Goal: Task Accomplishment & Management: Manage account settings

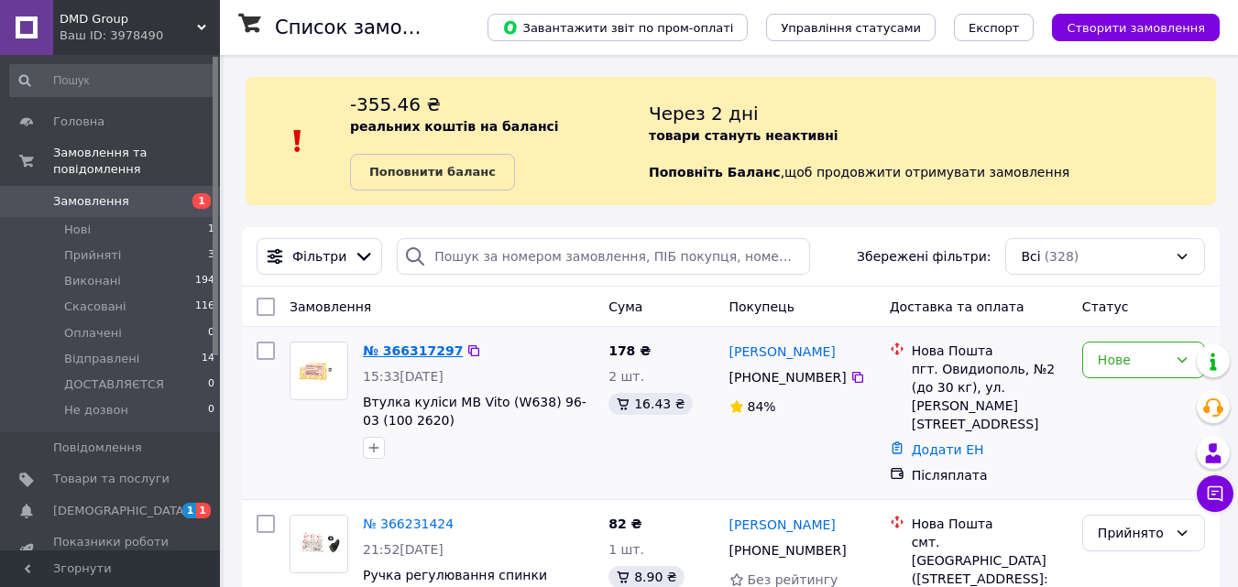
click at [411, 344] on link "№ 366317297" at bounding box center [413, 351] width 100 height 15
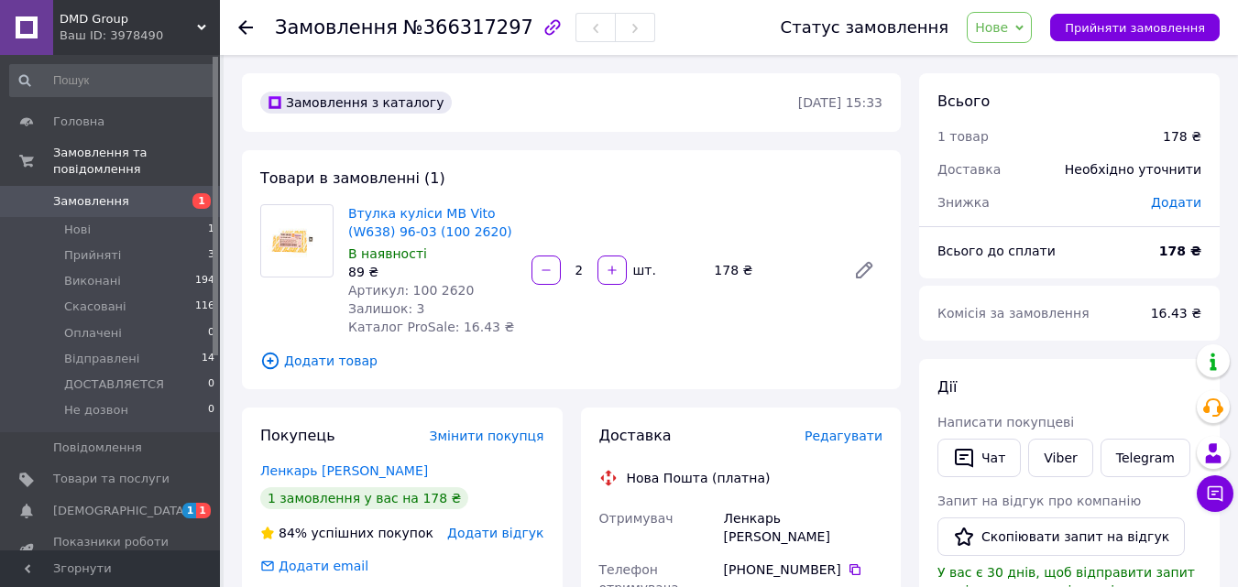
click at [424, 289] on span "Артикул: 100 2620" at bounding box center [411, 290] width 126 height 15
drag, startPoint x: 433, startPoint y: 285, endPoint x: 404, endPoint y: 283, distance: 29.4
click at [404, 283] on div "Артикул: 100 2620" at bounding box center [432, 290] width 169 height 18
click at [1024, 31] on icon at bounding box center [1019, 28] width 8 height 8
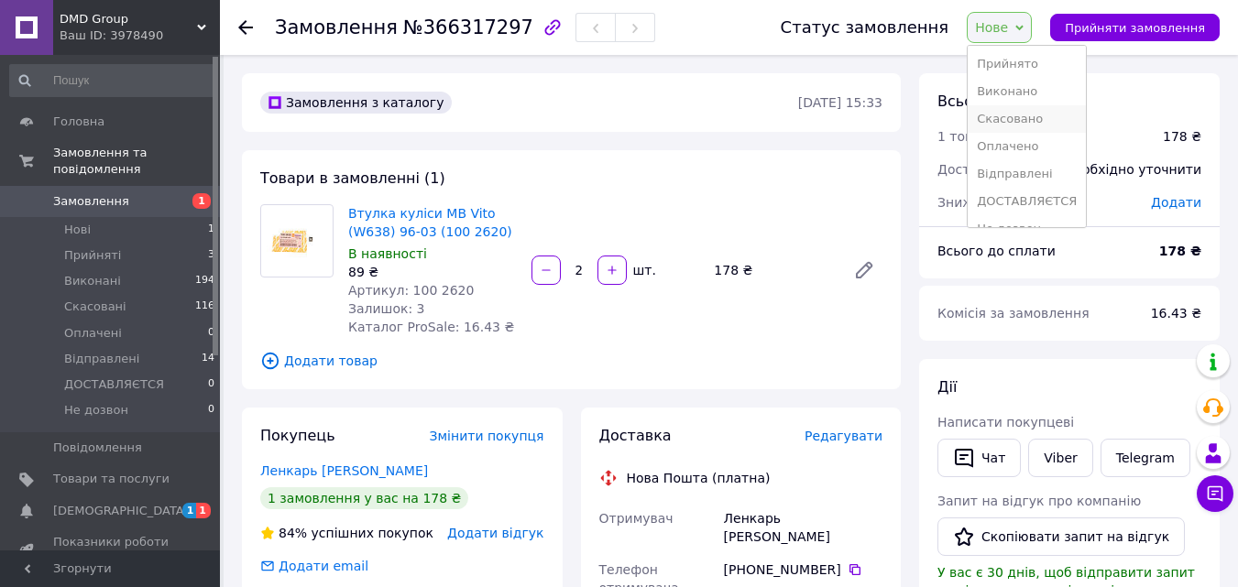
click at [1019, 119] on li "Скасовано" at bounding box center [1027, 118] width 118 height 27
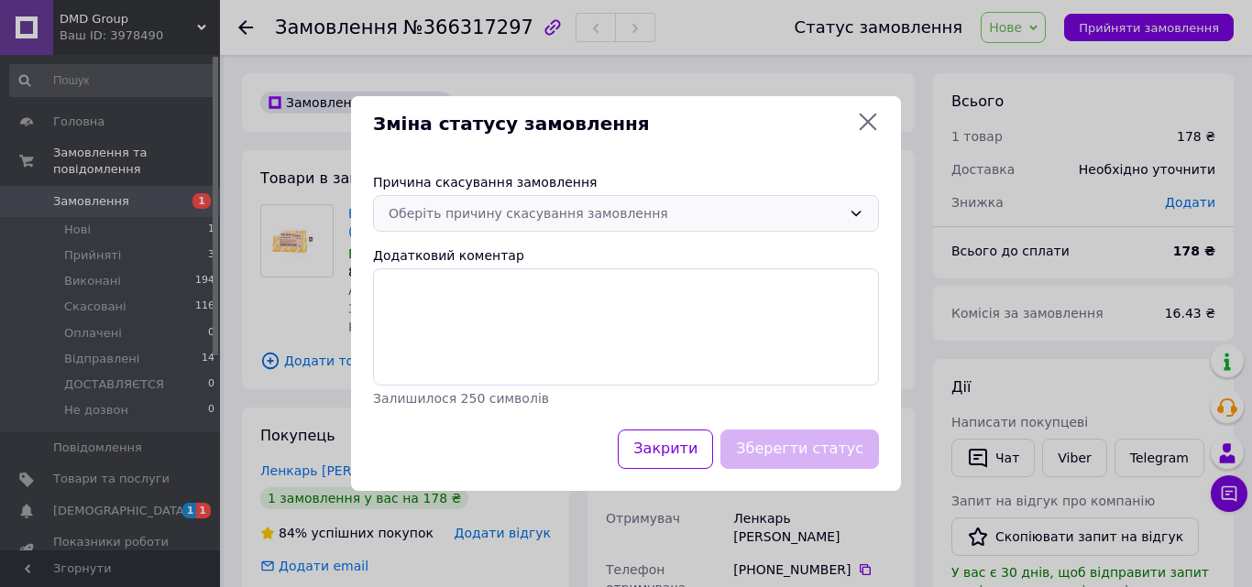
click at [569, 211] on div "Оберіть причину скасування замовлення" at bounding box center [615, 213] width 453 height 20
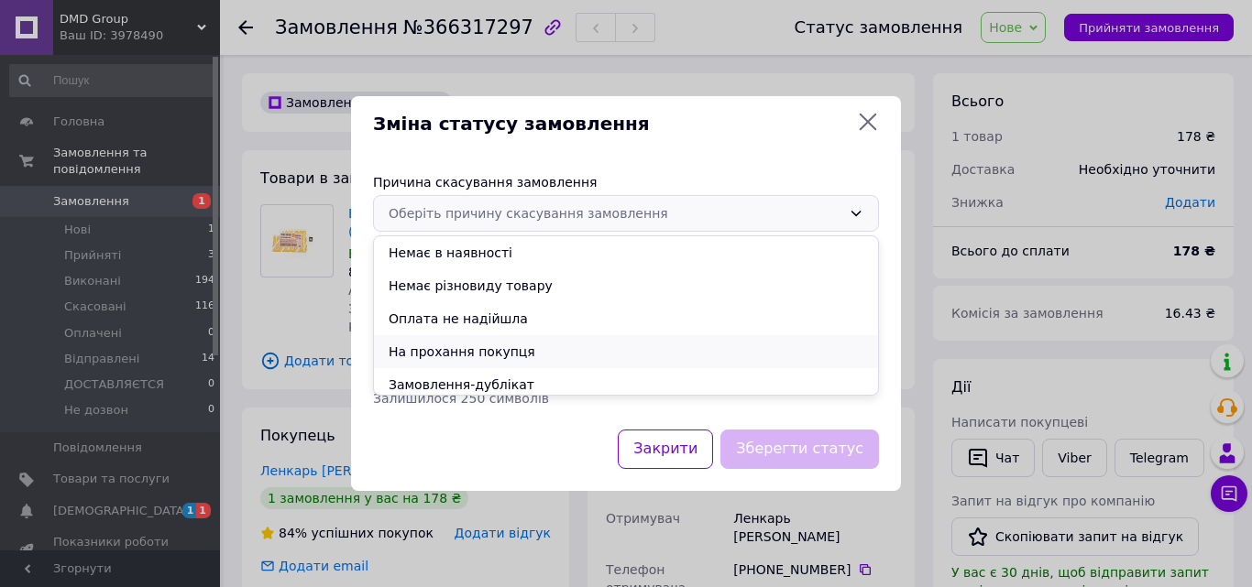
click at [441, 352] on li "На прохання покупця" at bounding box center [626, 351] width 504 height 33
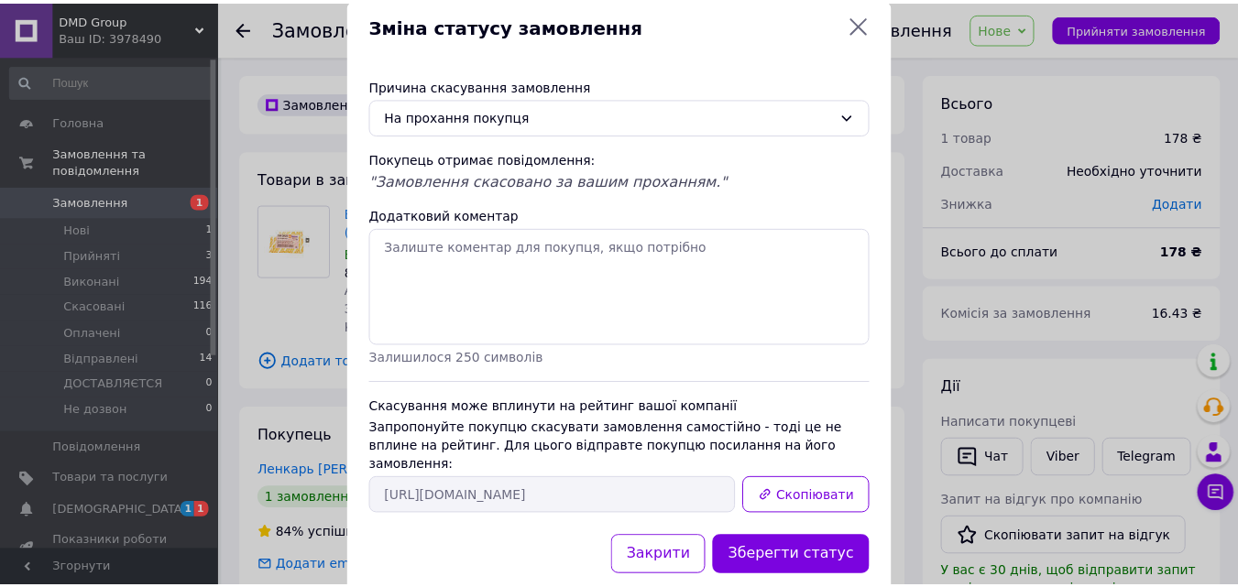
scroll to position [60, 0]
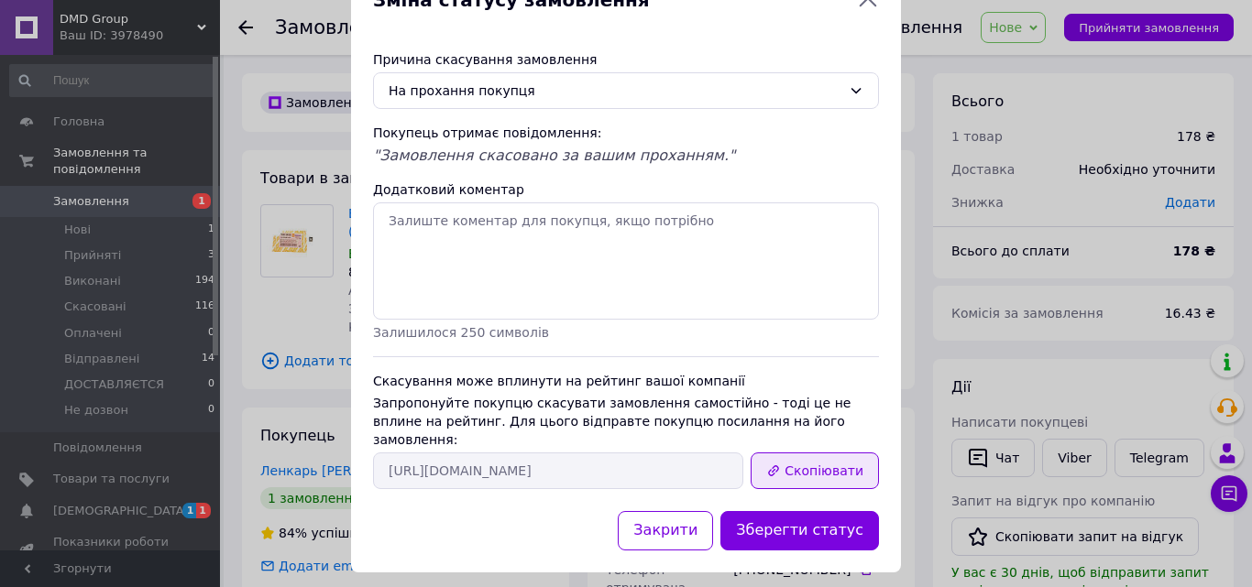
click at [836, 453] on button "Скопіювати" at bounding box center [815, 471] width 128 height 37
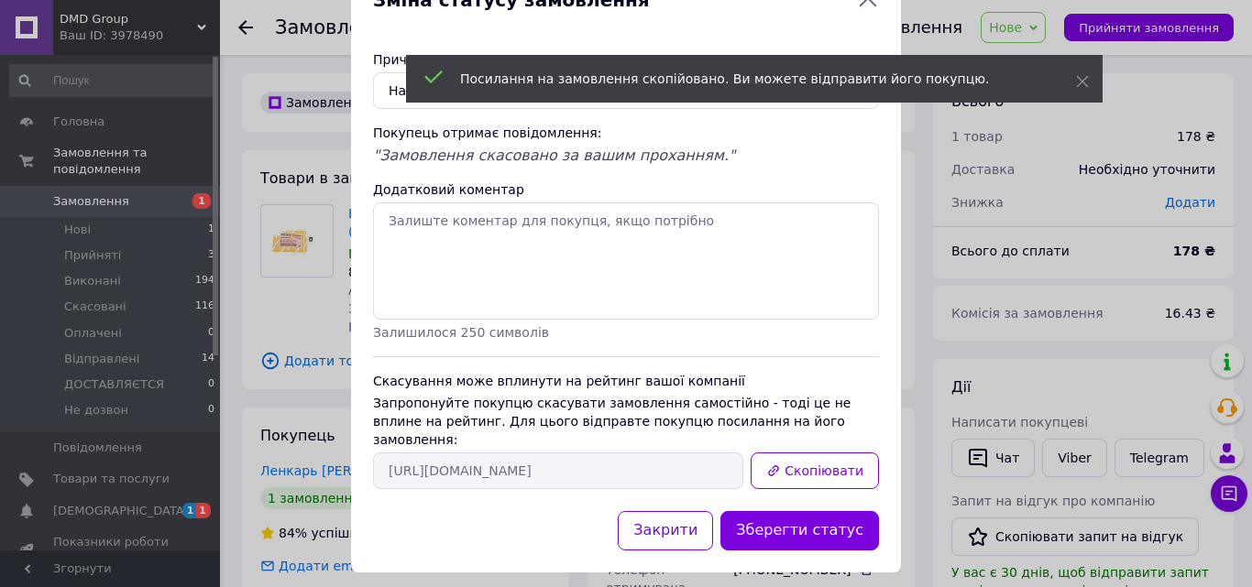
click at [1063, 354] on div "Зміна статусу замовлення Причина скасування замовлення На прохання покупця Поку…" at bounding box center [626, 273] width 1252 height 666
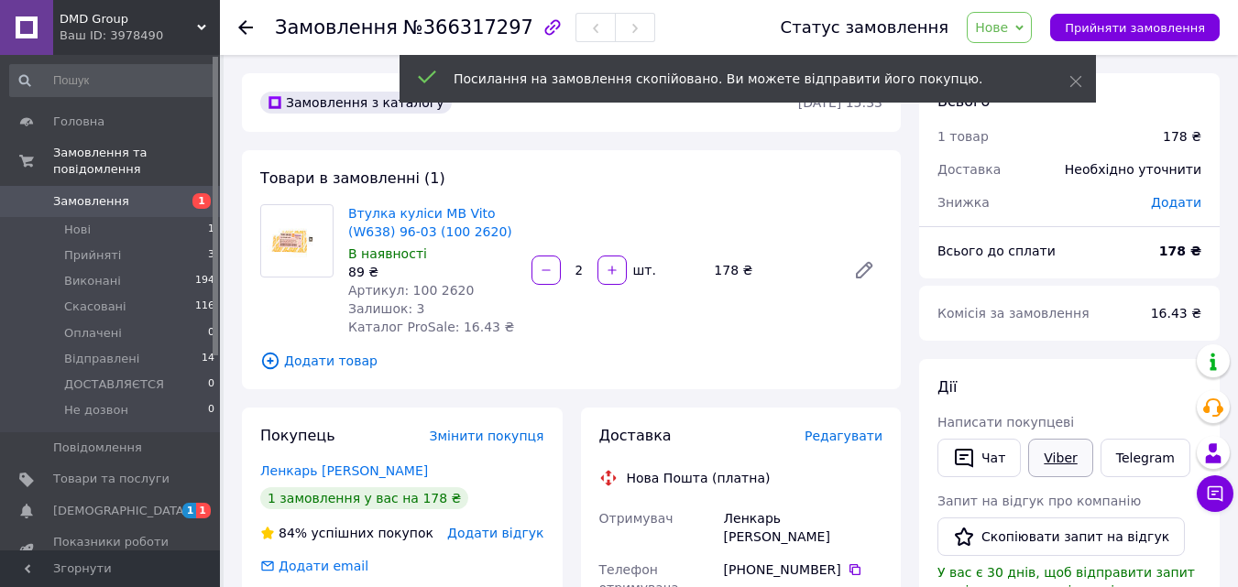
click at [1045, 465] on link "Viber" at bounding box center [1060, 458] width 64 height 38
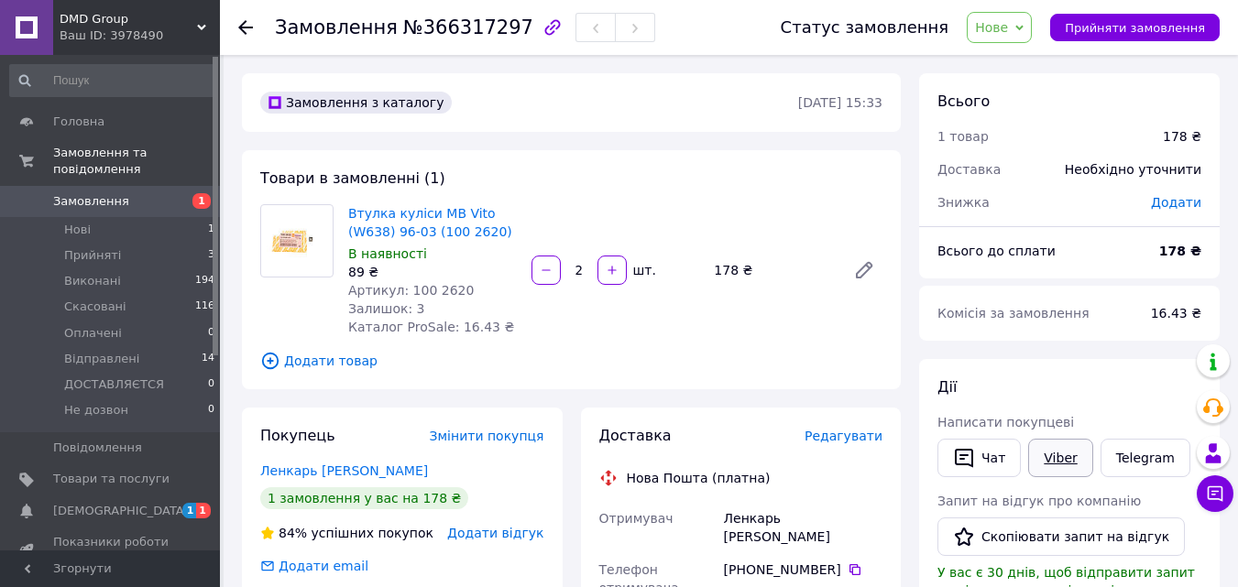
click at [1059, 451] on link "Viber" at bounding box center [1060, 458] width 64 height 38
click at [1008, 24] on span "Нове" at bounding box center [991, 27] width 33 height 15
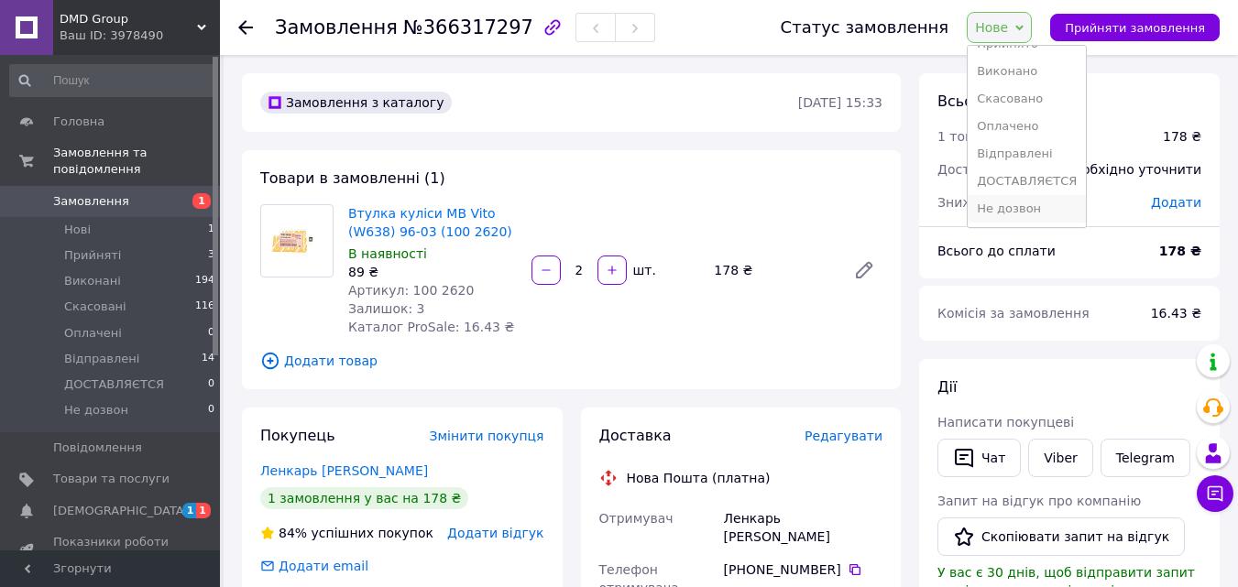
click at [1034, 206] on li "Не дозвон" at bounding box center [1027, 208] width 118 height 27
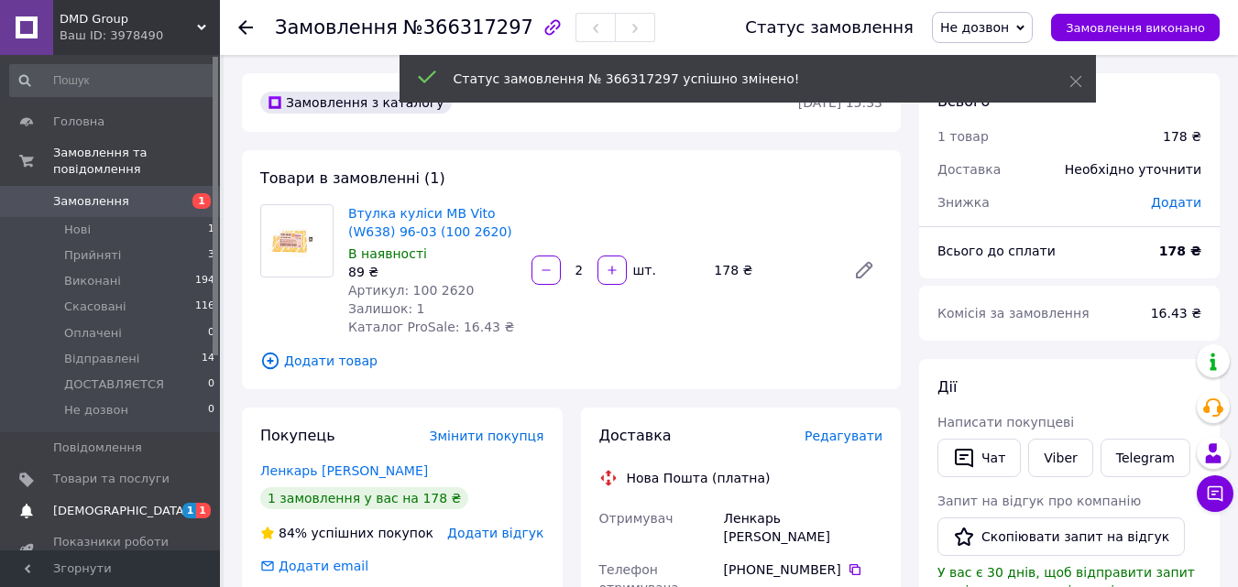
click at [123, 503] on span "[DEMOGRAPHIC_DATA]" at bounding box center [111, 511] width 116 height 16
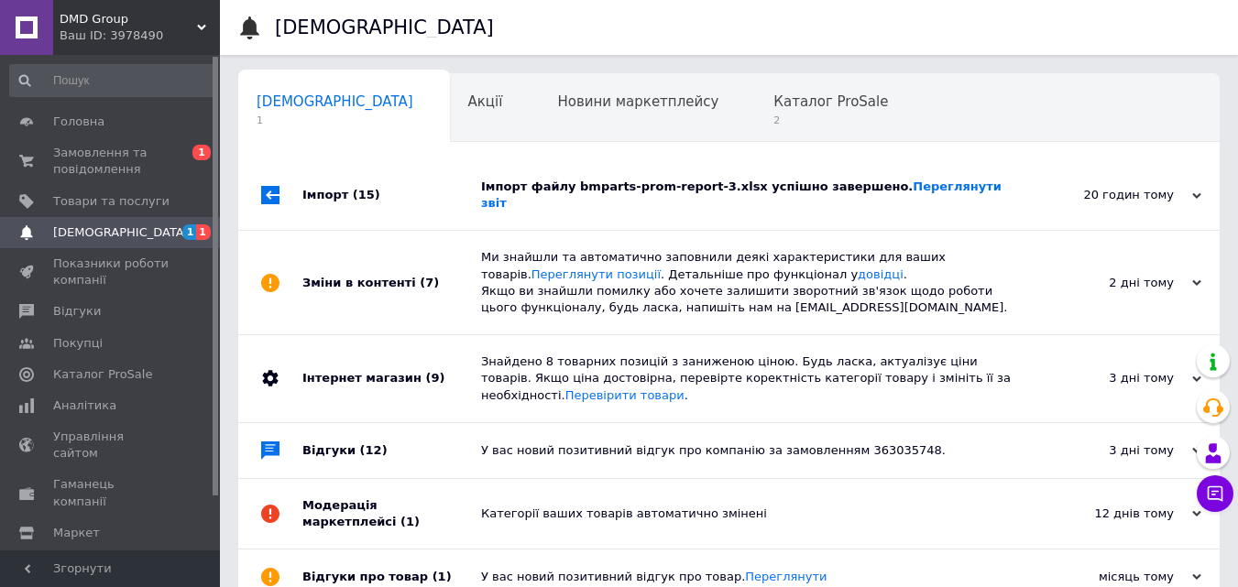
click at [1010, 179] on div "Імпорт файлу bmparts-prom-report-3.xlsx успішно завершено. Переглянути звіт" at bounding box center [749, 195] width 537 height 70
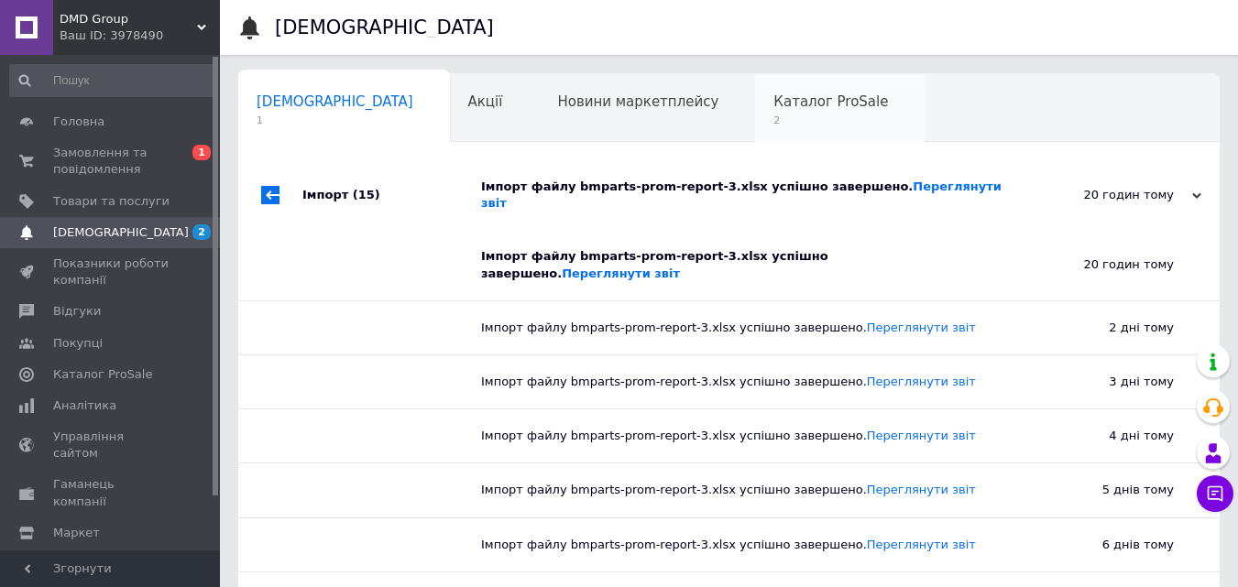
click at [773, 123] on span "2" at bounding box center [830, 121] width 115 height 14
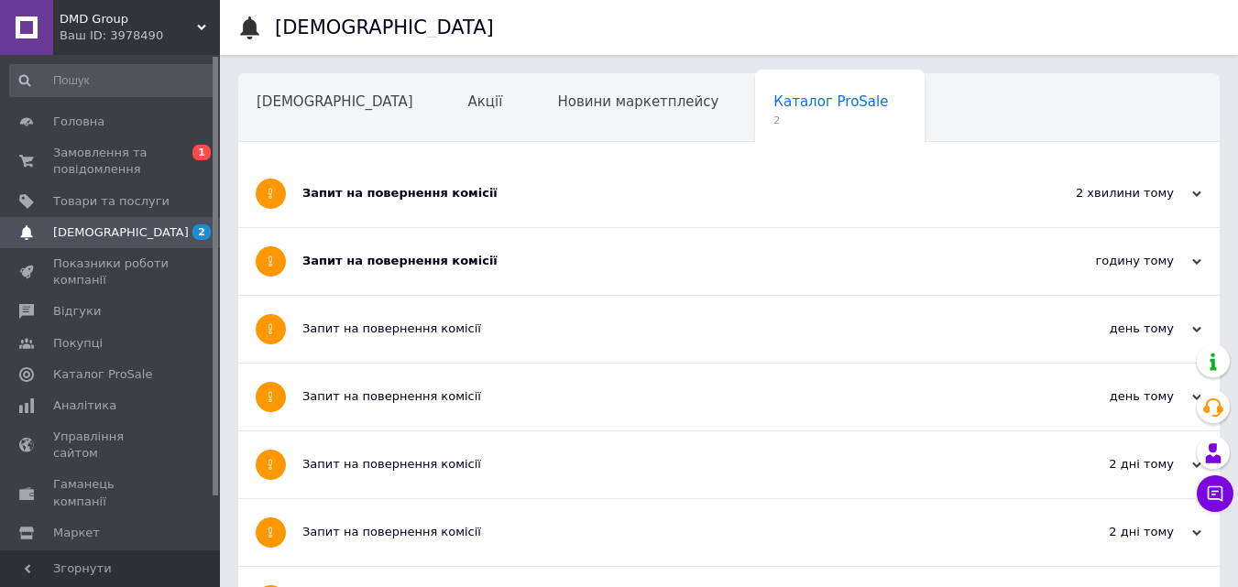
click at [639, 280] on div "Запит на повернення комісії" at bounding box center [660, 261] width 716 height 67
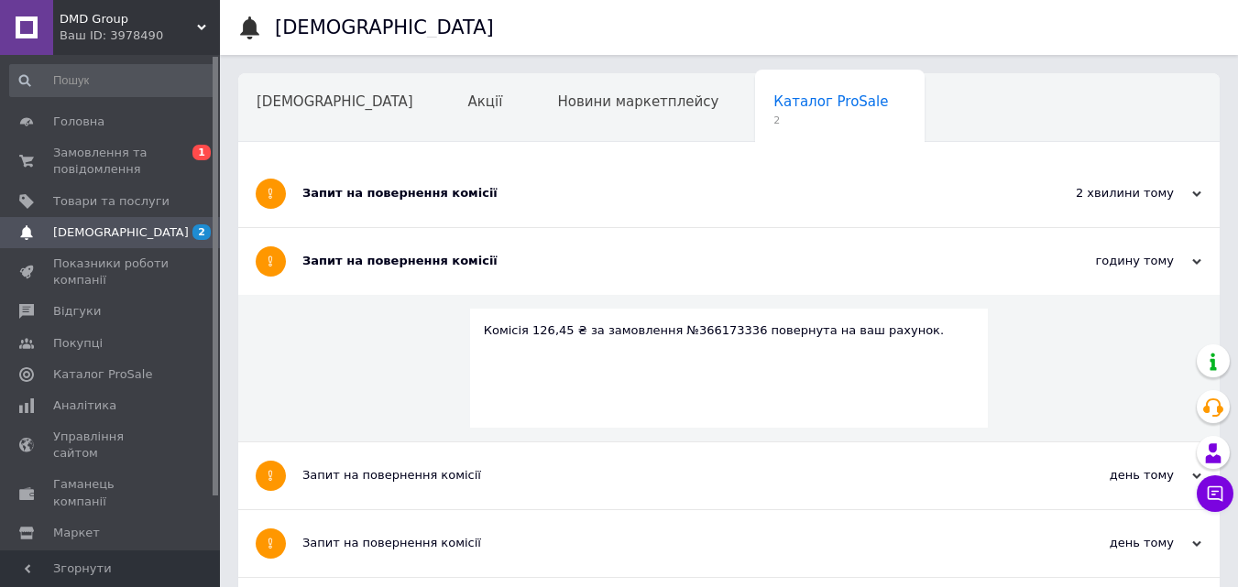
drag, startPoint x: 638, startPoint y: 279, endPoint x: 617, endPoint y: 225, distance: 58.0
click at [638, 278] on div "Запит на повернення комісії" at bounding box center [660, 261] width 716 height 67
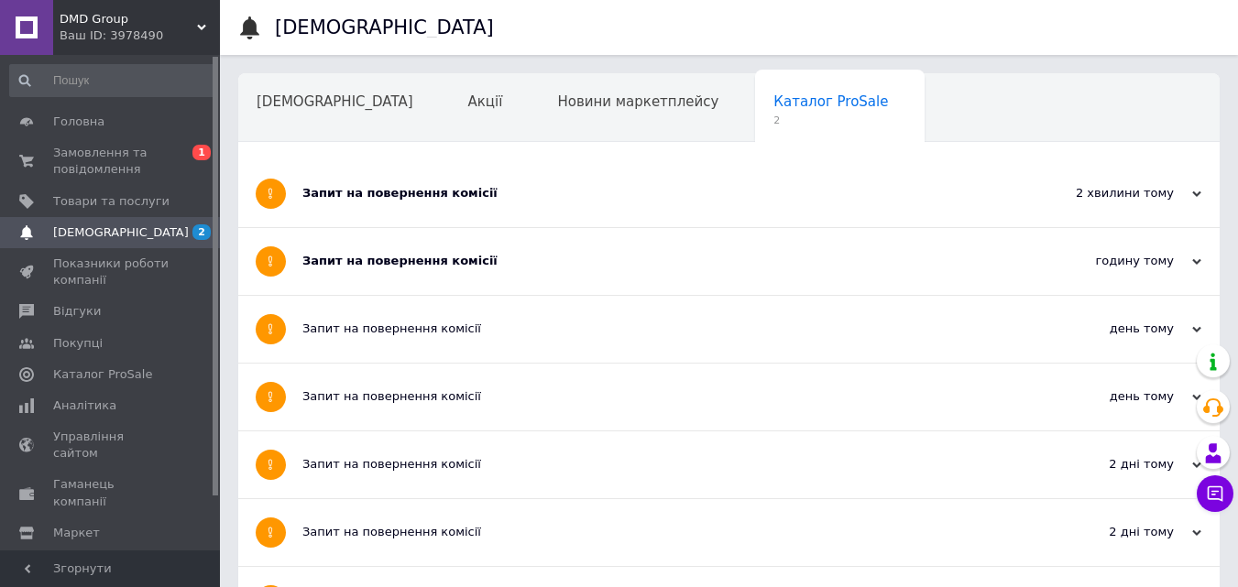
click at [593, 208] on div "Запит на повернення комісії" at bounding box center [660, 193] width 716 height 67
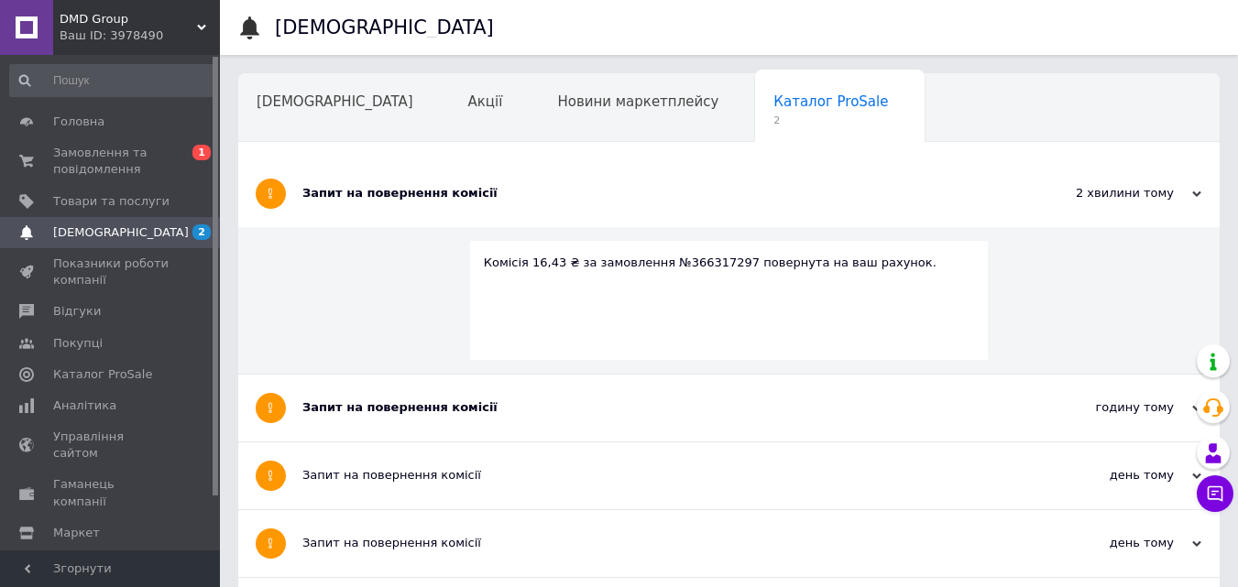
drag, startPoint x: 587, startPoint y: 203, endPoint x: 582, endPoint y: 187, distance: 16.2
click at [586, 203] on div "Запит на повернення комісії" at bounding box center [660, 193] width 716 height 67
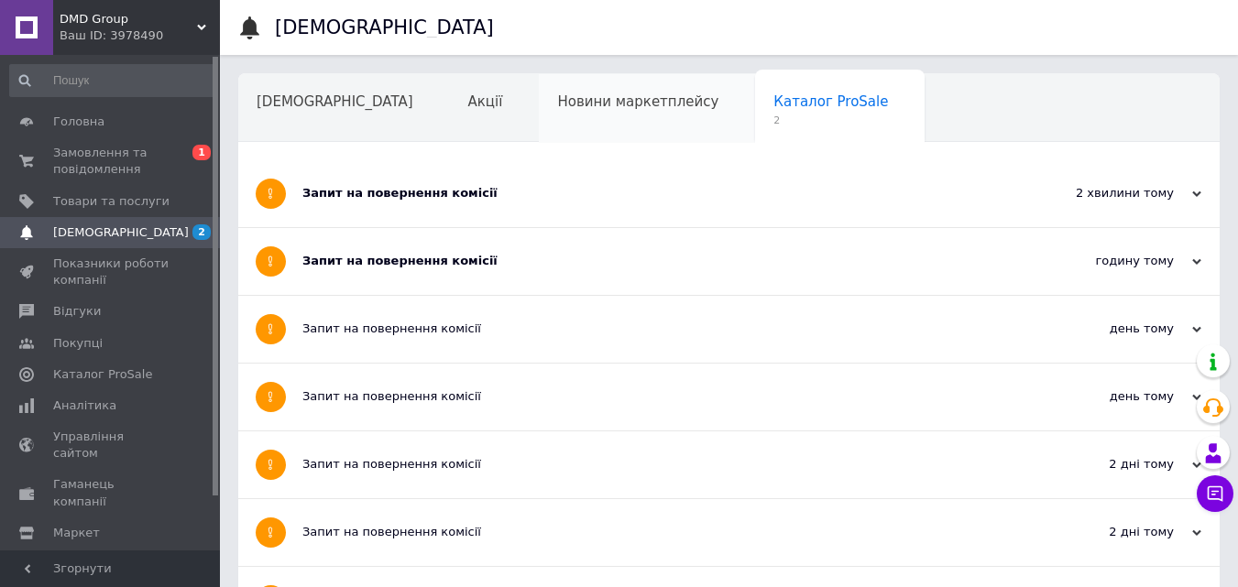
click at [547, 119] on div "Новини маркетплейсу" at bounding box center [647, 109] width 216 height 70
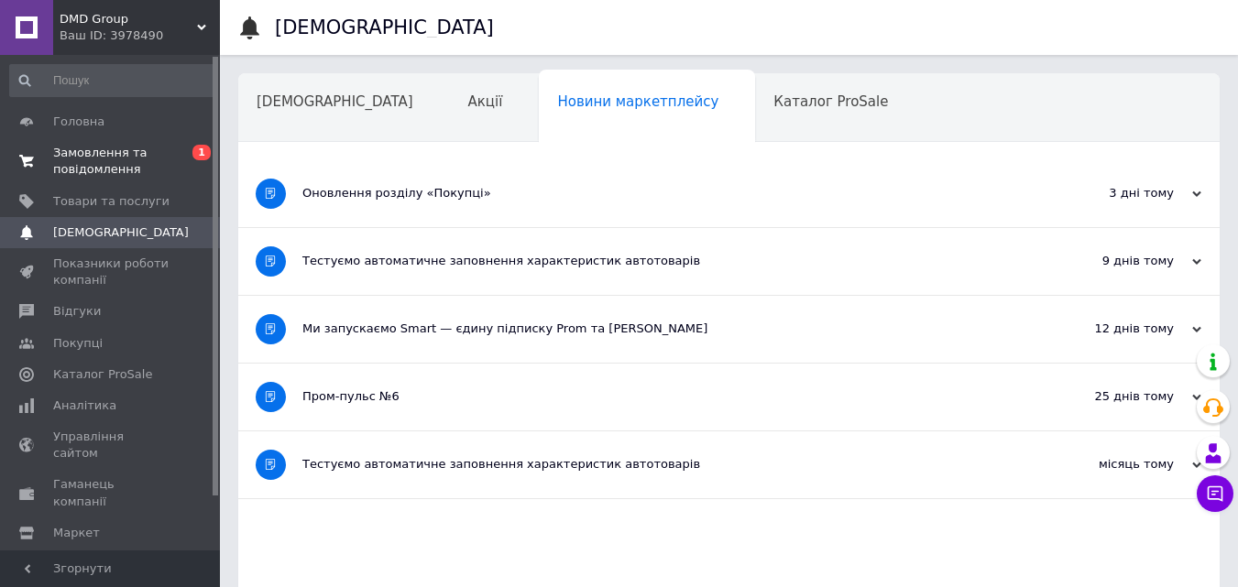
click at [75, 150] on span "Замовлення та повідомлення" at bounding box center [111, 161] width 116 height 33
